Goal: Task Accomplishment & Management: Use online tool/utility

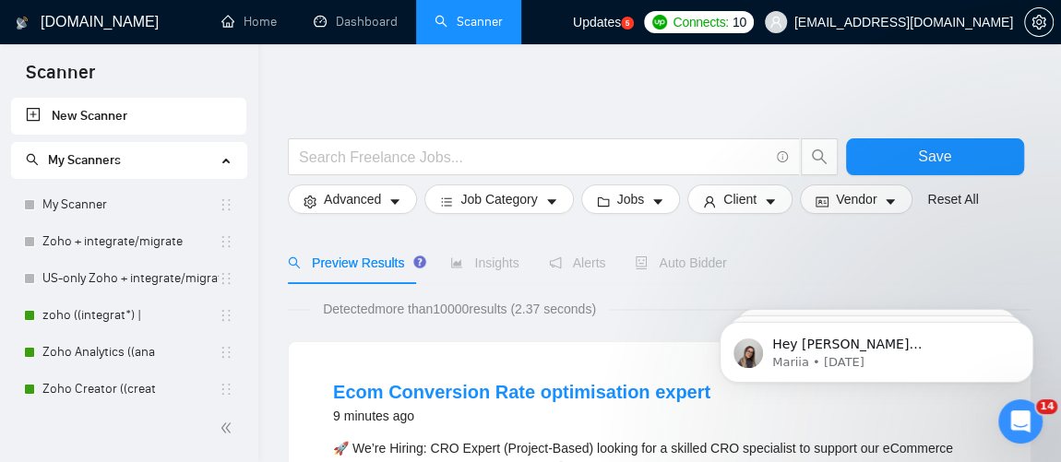
scroll to position [160, 0]
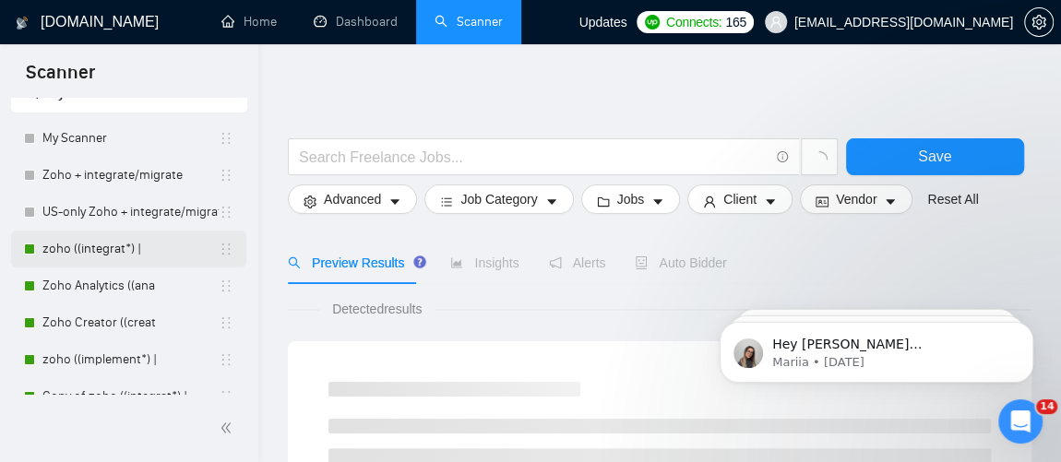
click at [109, 240] on link "zoho ((integrat*) |" at bounding box center [130, 249] width 176 height 37
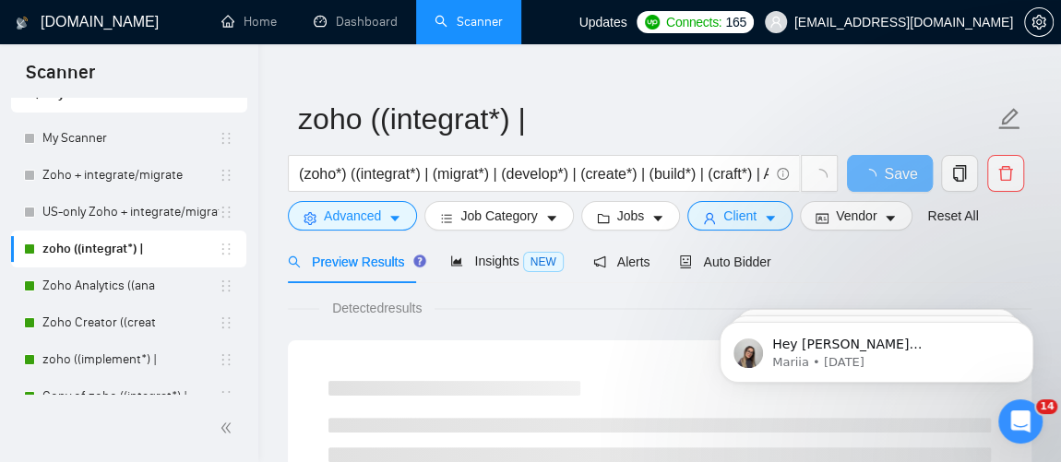
scroll to position [33, 0]
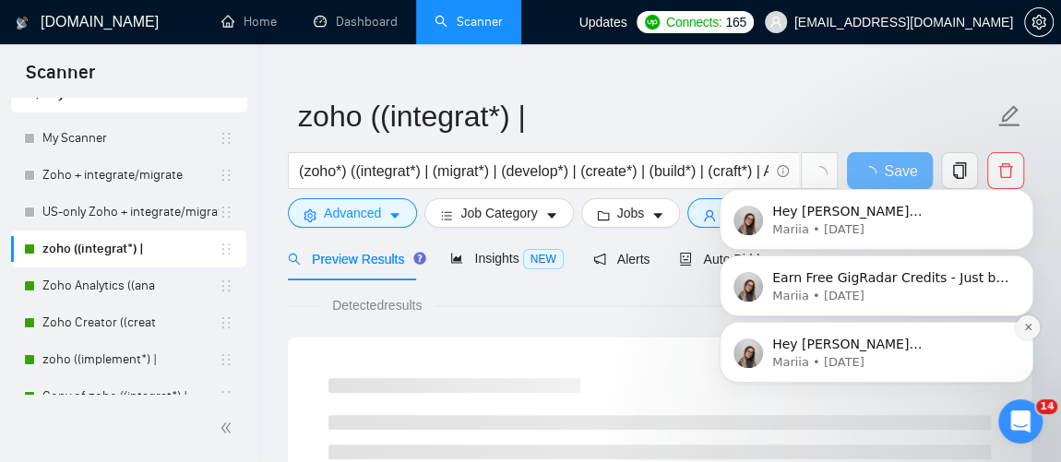
click at [1029, 322] on icon "Dismiss notification" at bounding box center [1028, 327] width 10 height 10
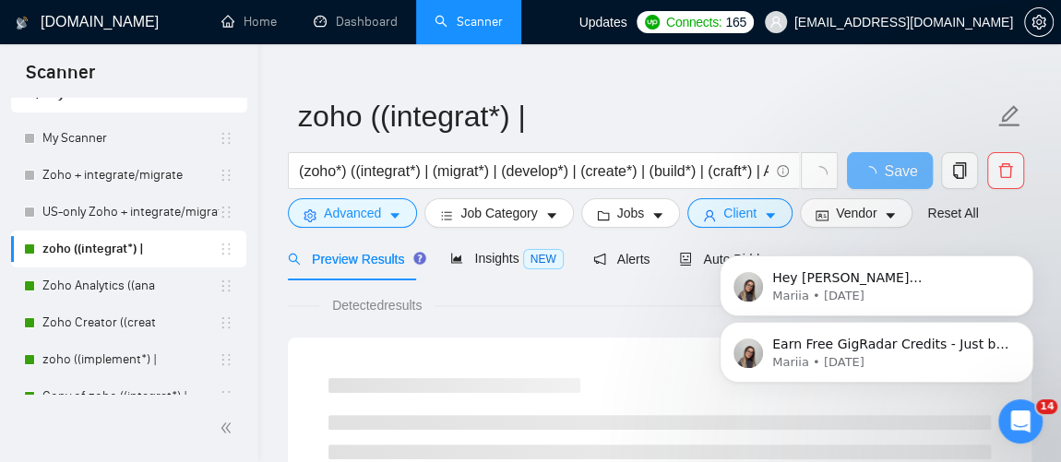
click at [1029, 324] on icon "Dismiss notification" at bounding box center [1028, 328] width 8 height 8
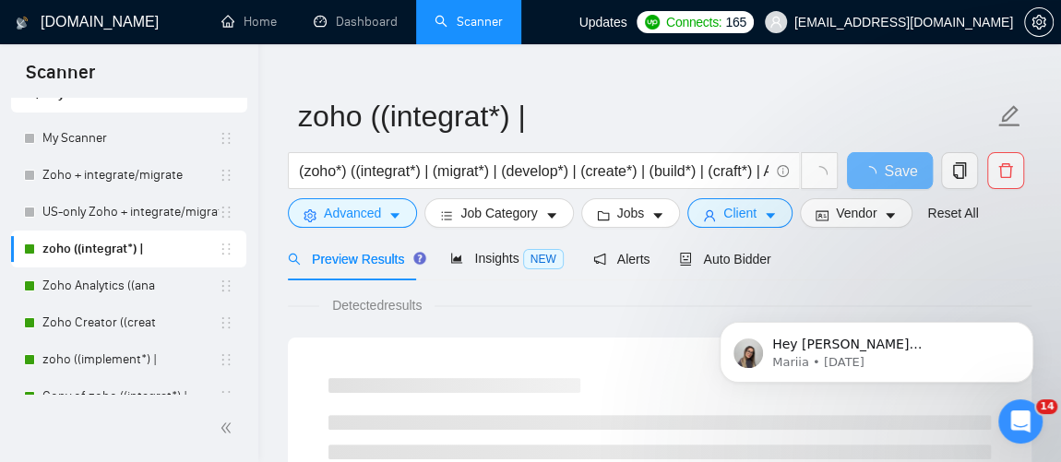
click at [1029, 324] on icon "Dismiss notification" at bounding box center [1028, 328] width 8 height 8
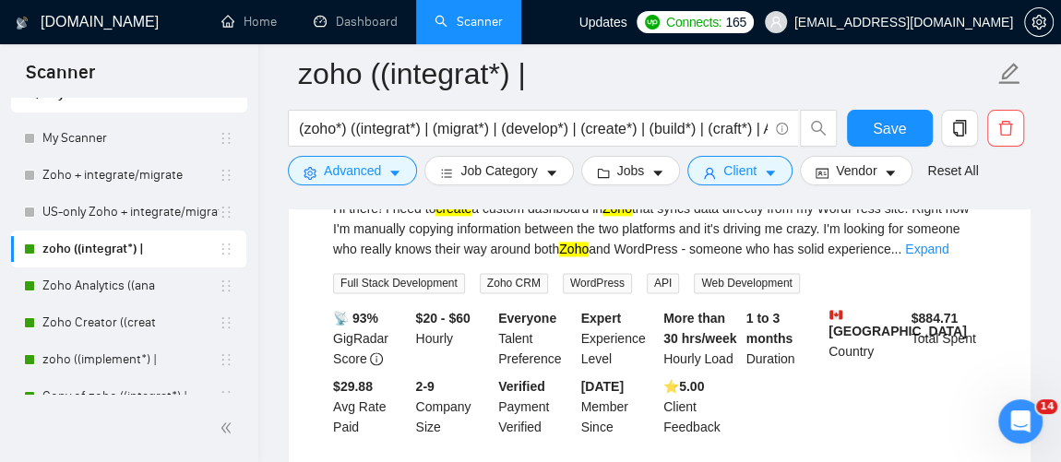
scroll to position [1204, 0]
